Goal: Transaction & Acquisition: Purchase product/service

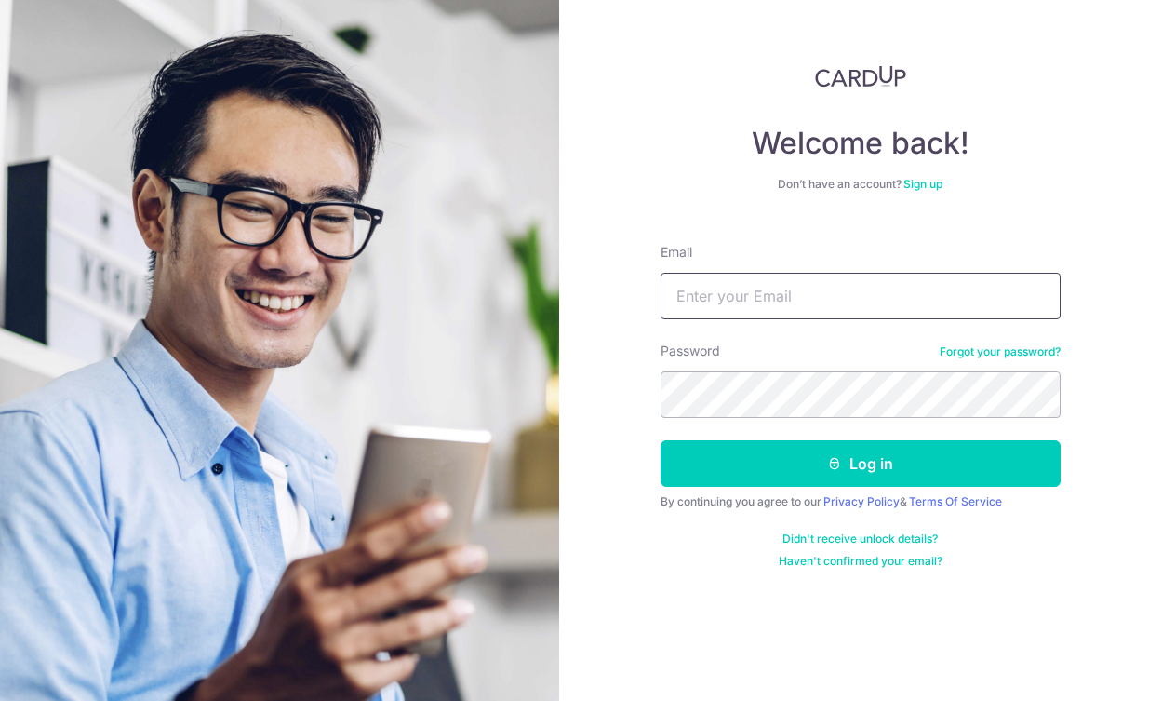
click at [709, 298] on input "Email" at bounding box center [861, 296] width 400 height 47
type input "[EMAIL_ADDRESS][DOMAIN_NAME]"
click at [661, 440] on button "Log in" at bounding box center [861, 463] width 400 height 47
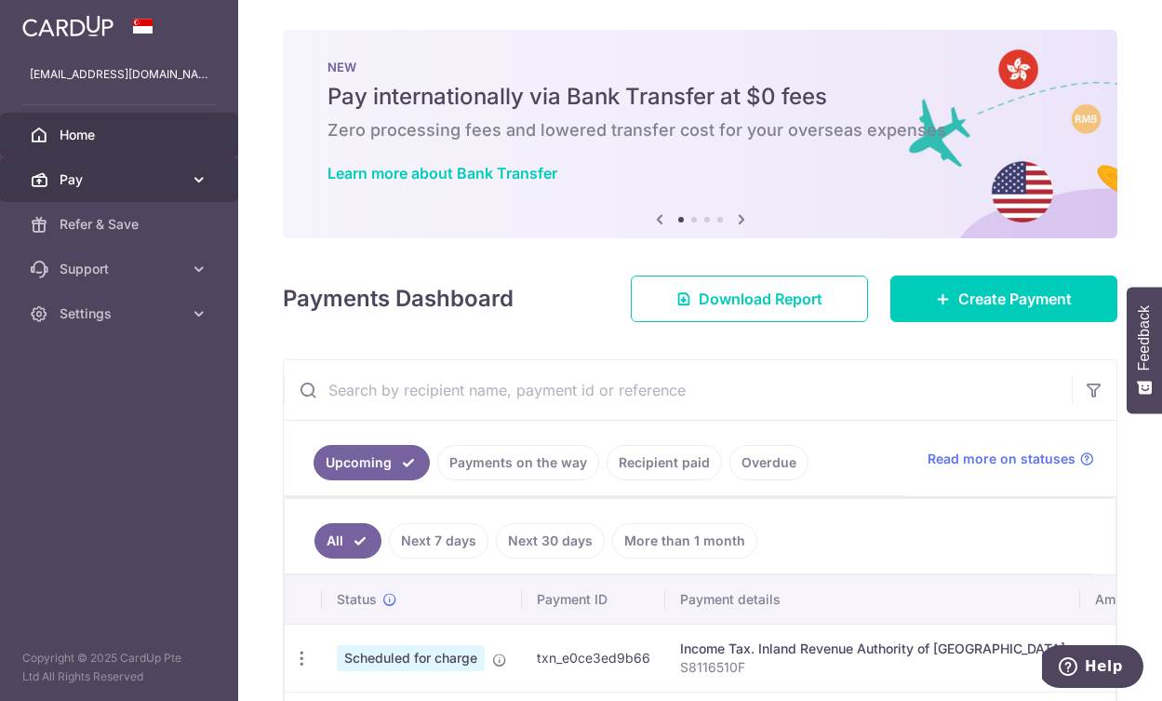
click at [88, 174] on span "Pay" at bounding box center [121, 179] width 123 height 19
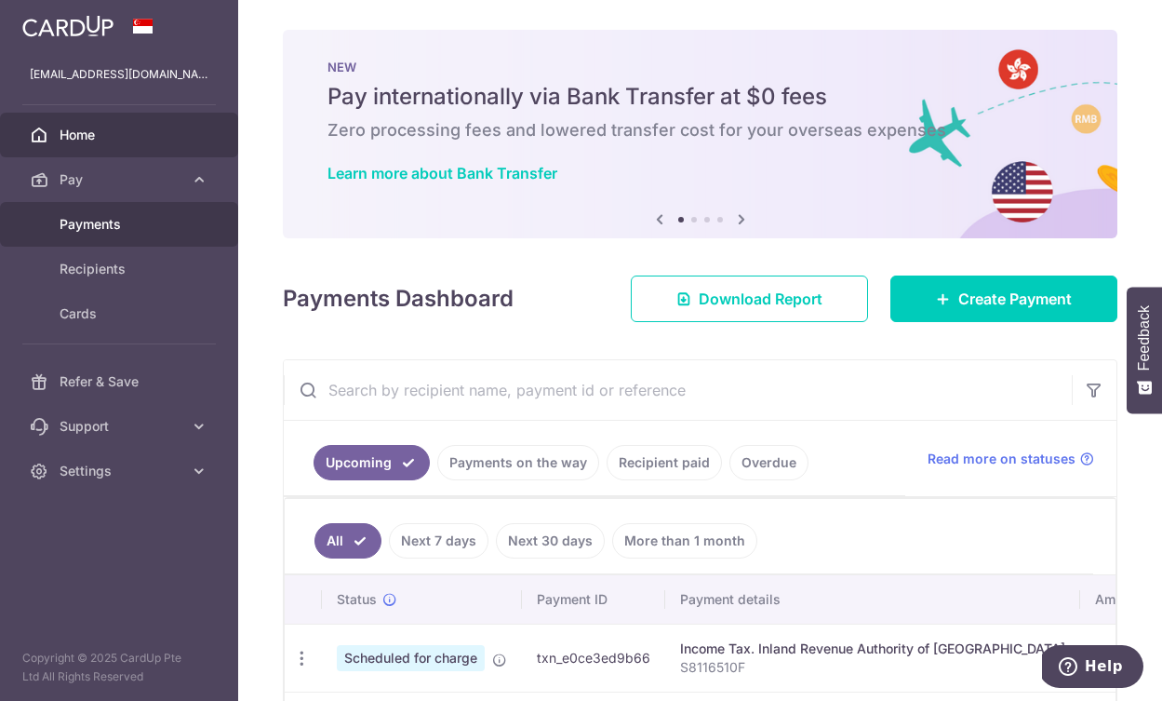
click at [117, 224] on span "Payments" at bounding box center [121, 224] width 123 height 19
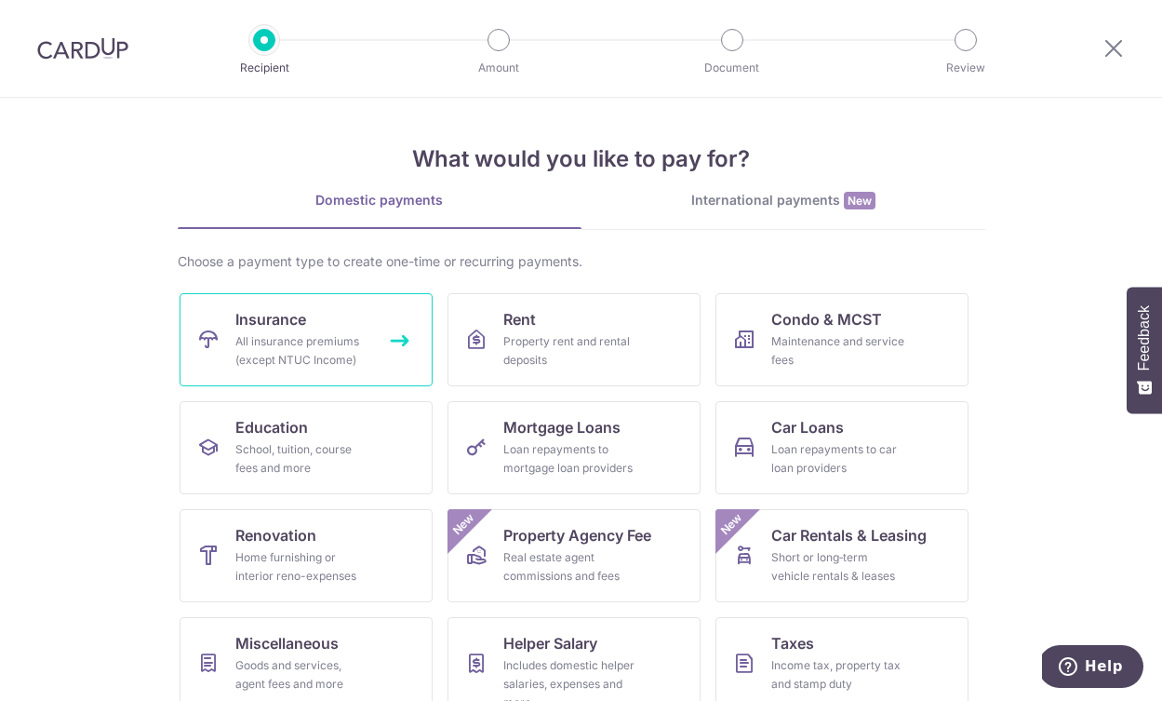
click at [245, 333] on div "All insurance premiums (except NTUC Income)" at bounding box center [302, 350] width 134 height 37
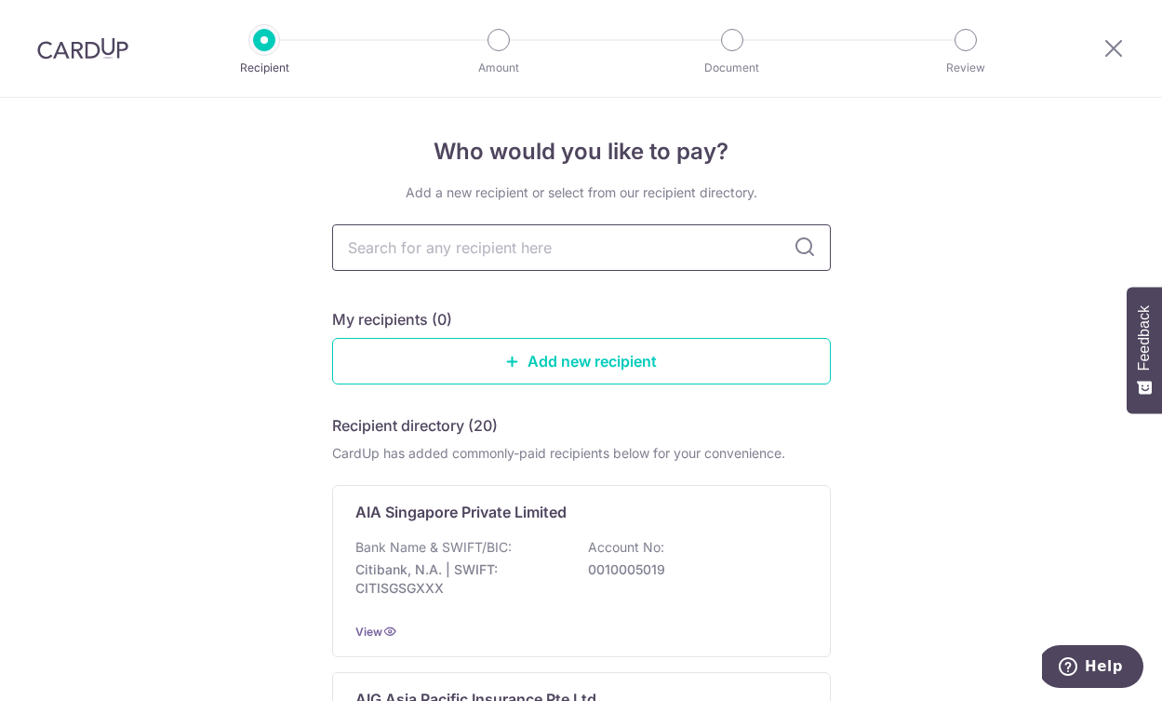
click at [625, 249] on input "text" at bounding box center [581, 247] width 499 height 47
type input "singlife"
click at [794, 246] on icon at bounding box center [805, 247] width 22 height 22
drag, startPoint x: 608, startPoint y: 365, endPoint x: 633, endPoint y: 363, distance: 25.2
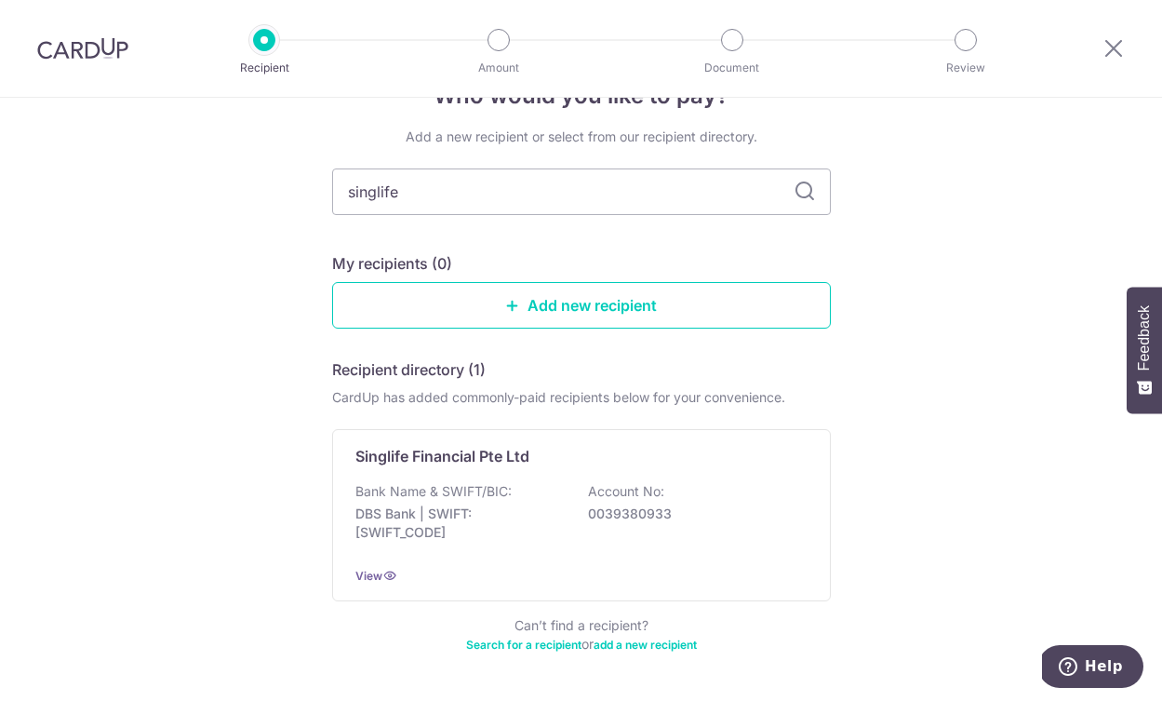
click at [881, 376] on div "Who would you like to pay? Add a new recipient or select from our recipient dir…" at bounding box center [581, 402] width 1162 height 721
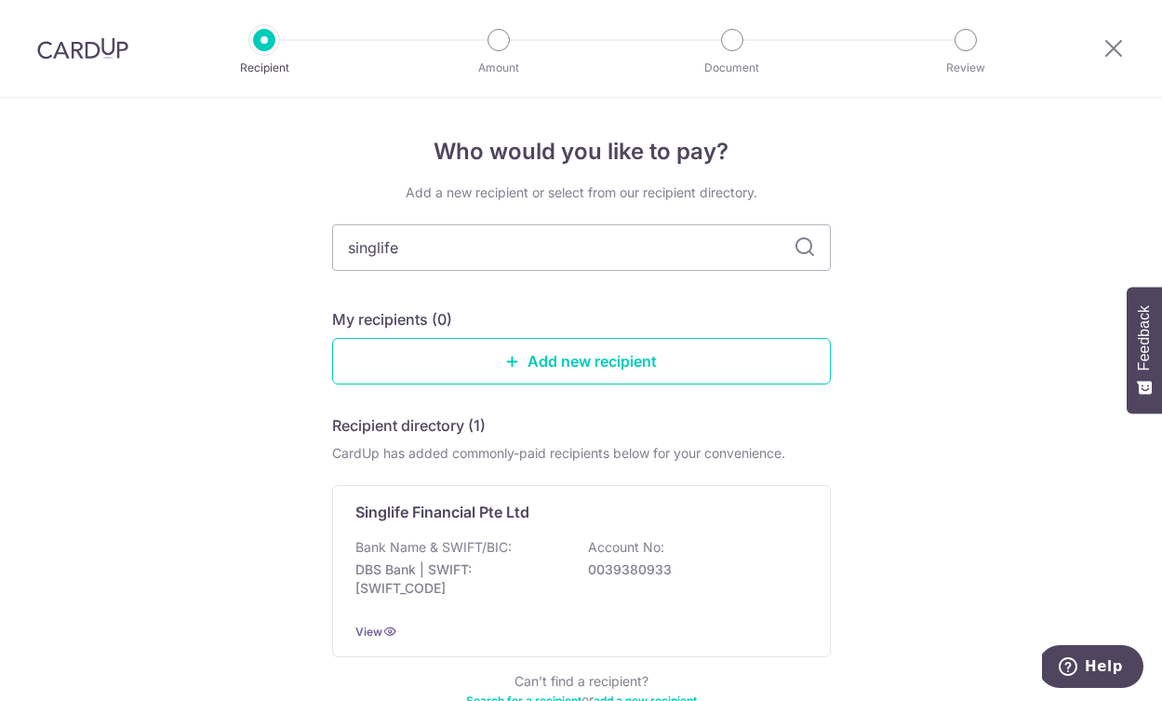
click at [880, 377] on div "Who would you like to pay? Add a new recipient or select from our recipient dir…" at bounding box center [581, 458] width 1162 height 721
click at [562, 363] on link "Add new recipient" at bounding box center [581, 361] width 499 height 47
